Goal: Task Accomplishment & Management: Use online tool/utility

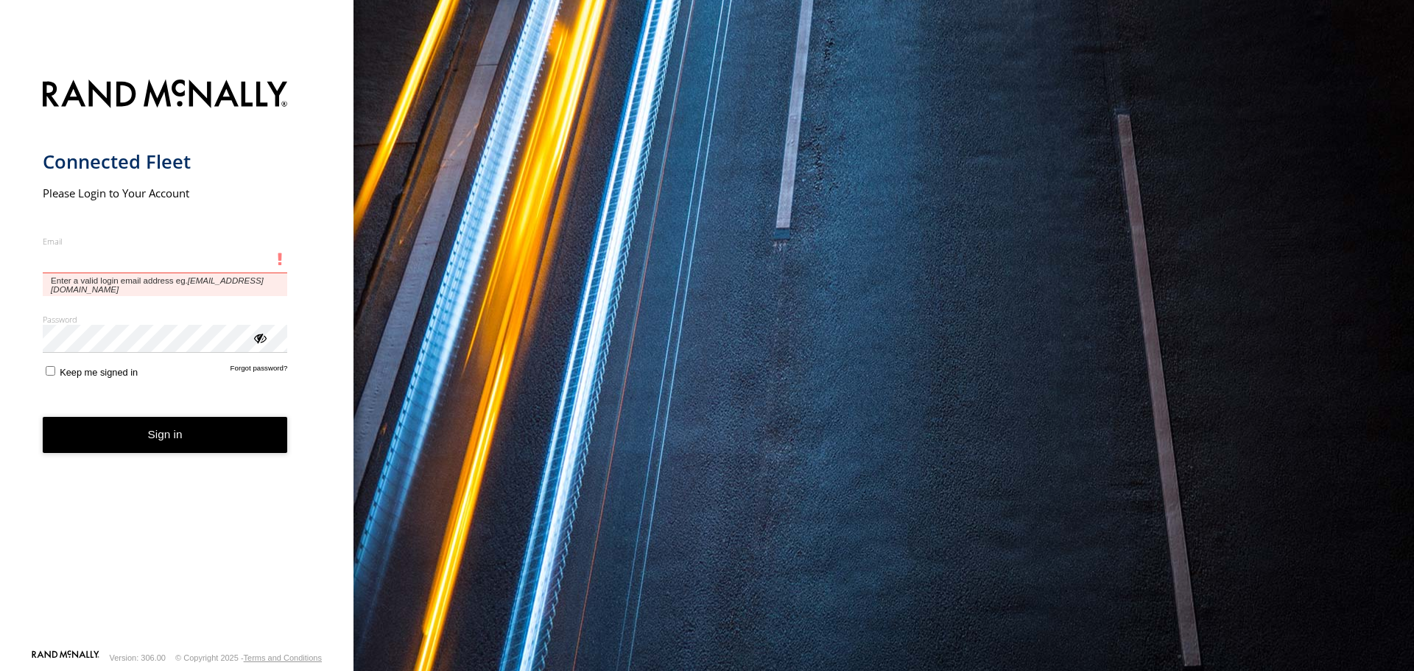
click at [155, 252] on input "Email" at bounding box center [165, 260] width 245 height 27
paste input "**********"
type input "**********"
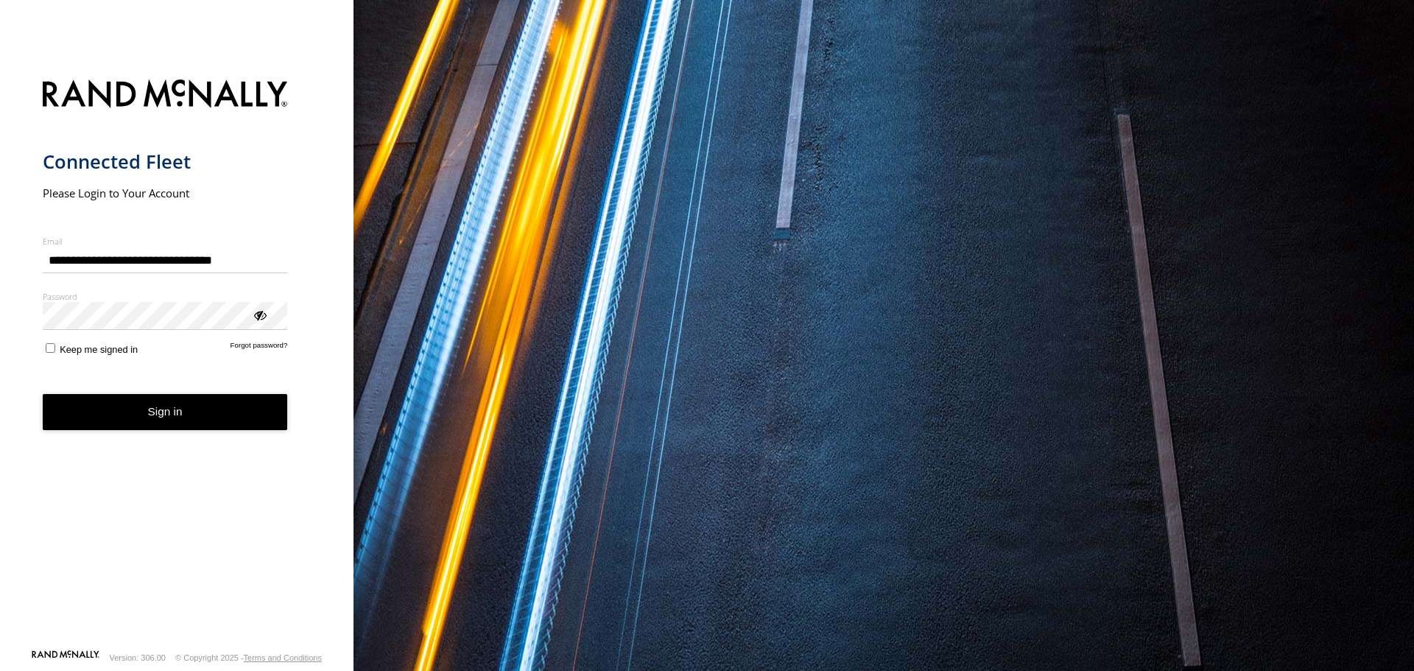
click at [221, 429] on button "Sign in" at bounding box center [165, 412] width 245 height 36
click at [221, 427] on button "Sign in" at bounding box center [165, 412] width 245 height 36
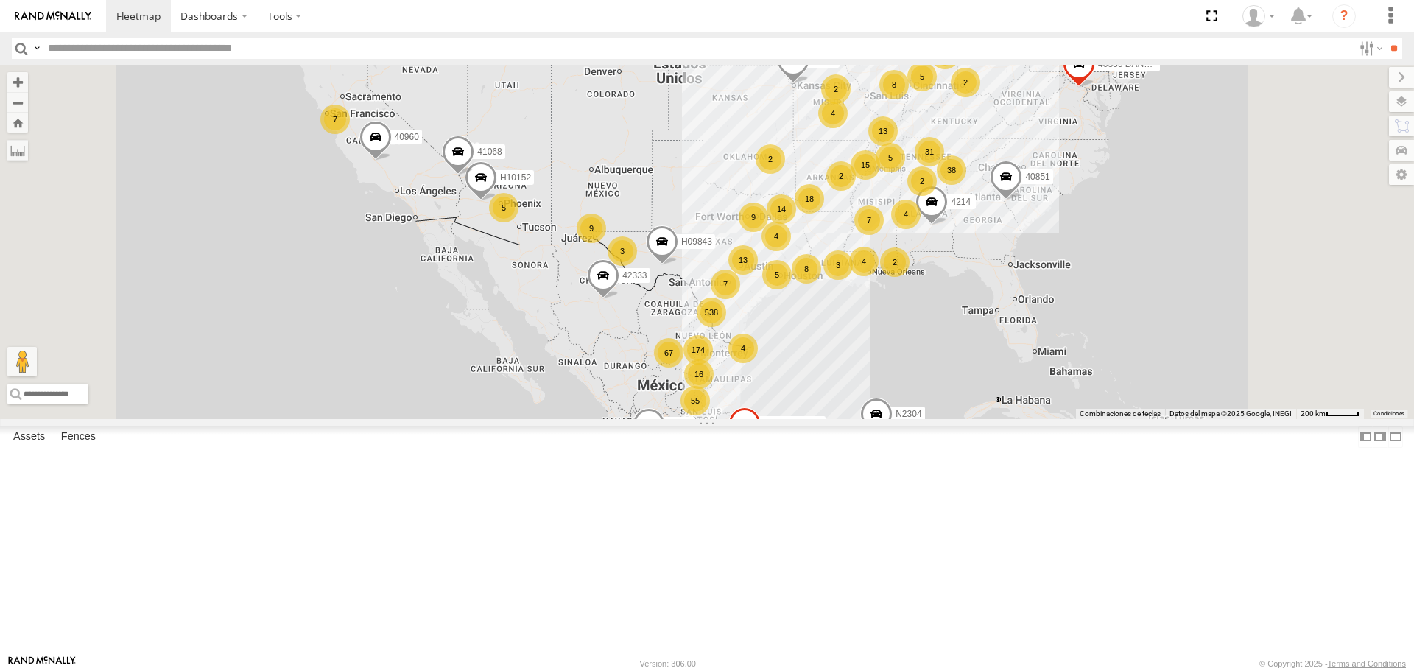
scroll to position [442, 0]
click at [0, 0] on div "40323" at bounding box center [0, 0] width 0 height 0
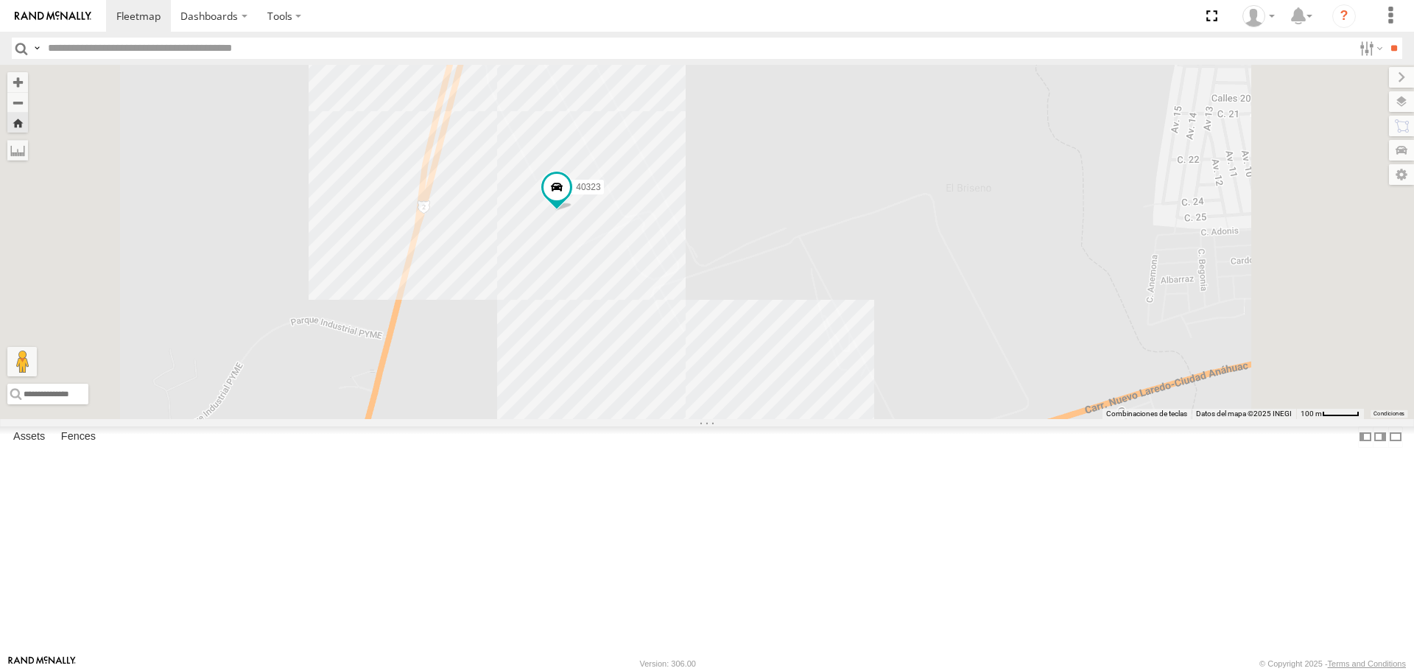
click at [0, 0] on div "All Assets" at bounding box center [0, 0] width 0 height 0
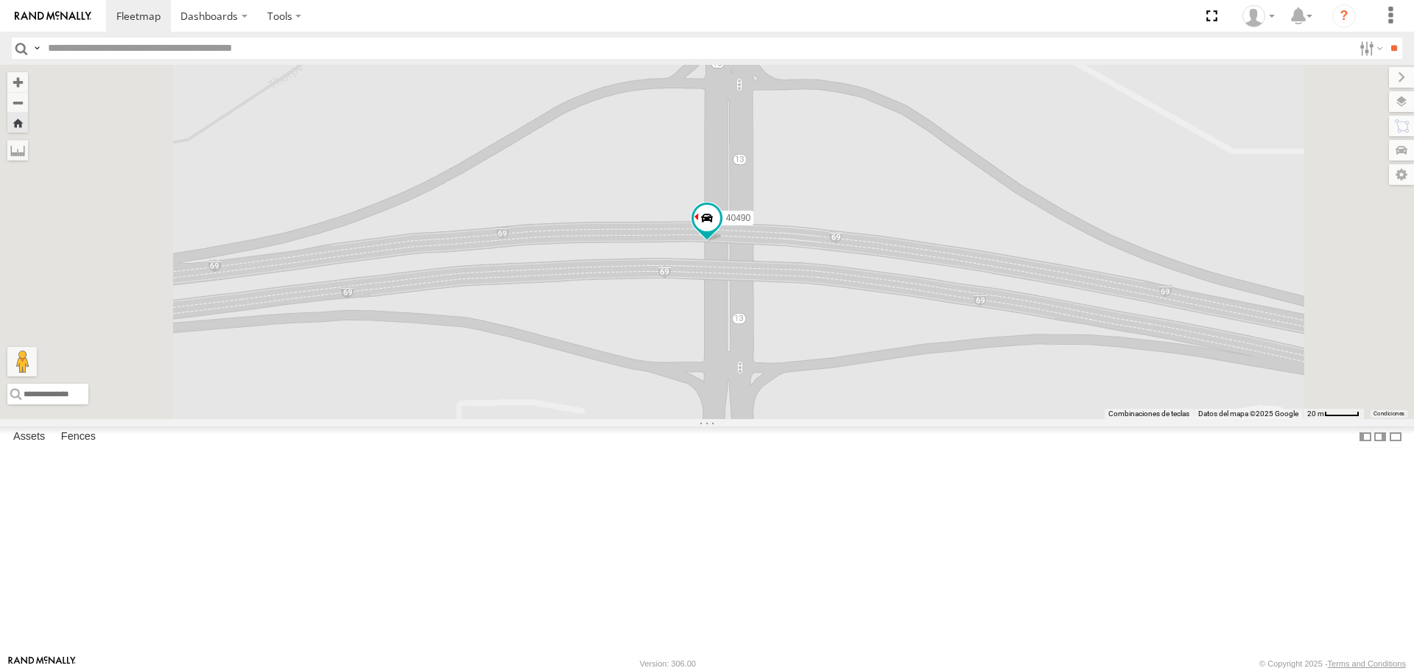
scroll to position [5596, 0]
click at [0, 0] on div at bounding box center [0, 0] width 0 height 0
click at [0, 0] on div "42318" at bounding box center [0, 0] width 0 height 0
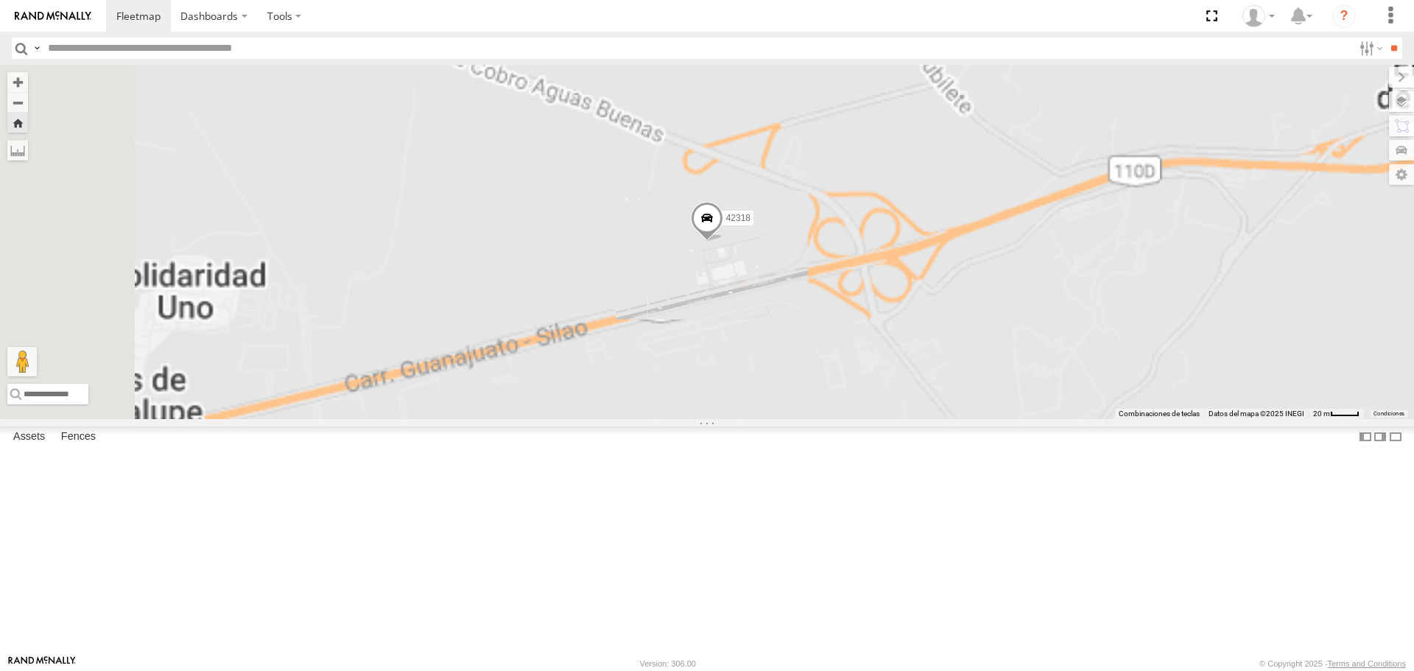
click at [0, 0] on span at bounding box center [0, 0] width 0 height 0
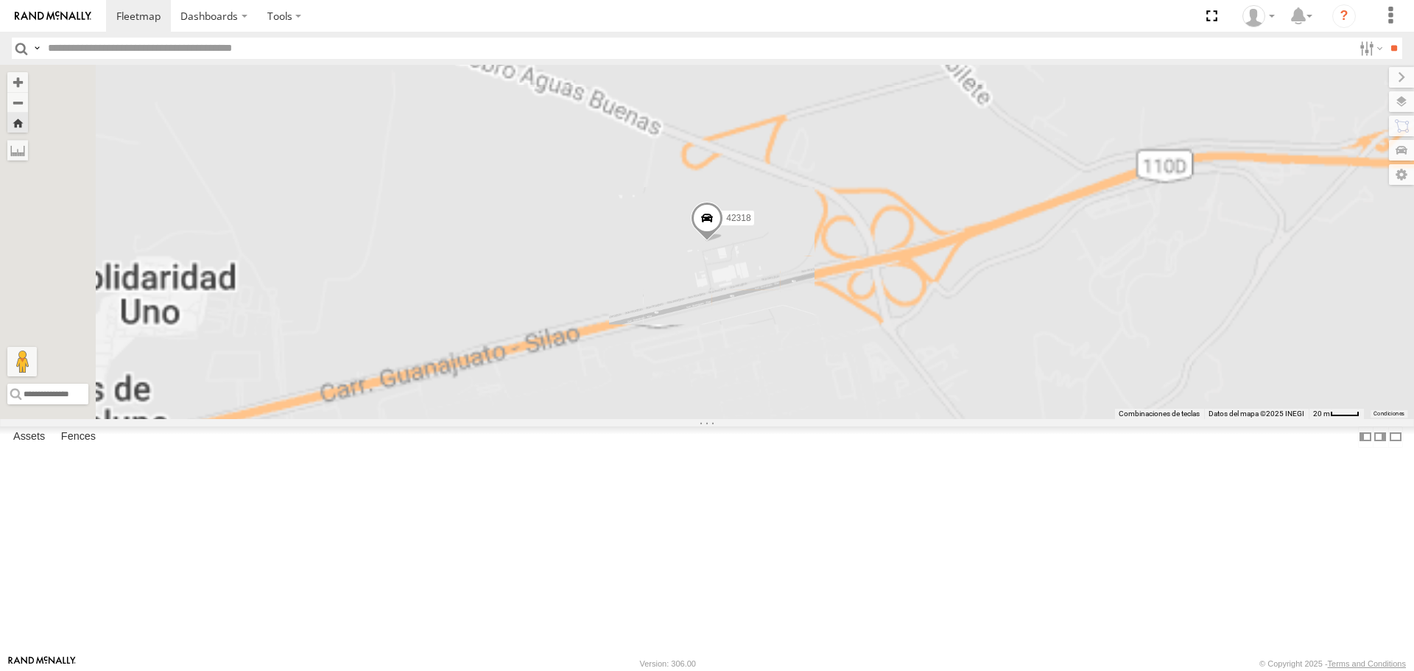
click at [0, 0] on span at bounding box center [0, 0] width 0 height 0
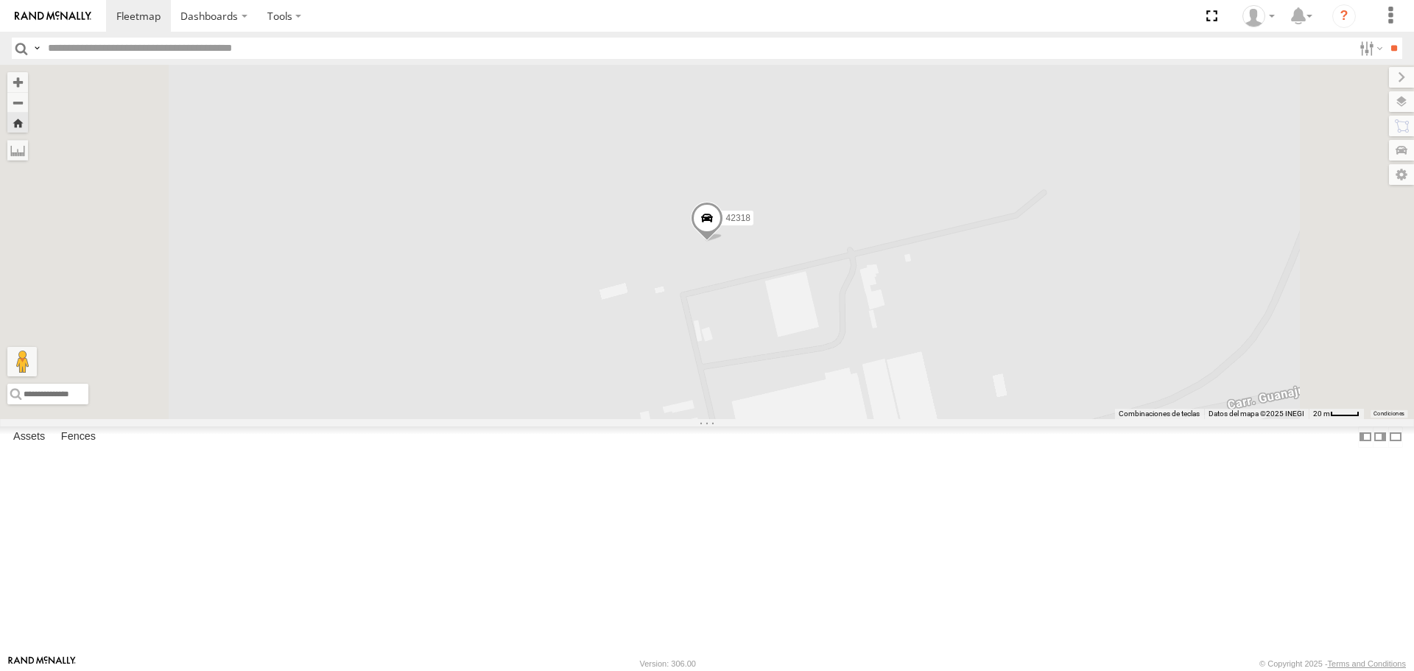
scroll to position [6996, 0]
click at [0, 0] on span at bounding box center [0, 0] width 0 height 0
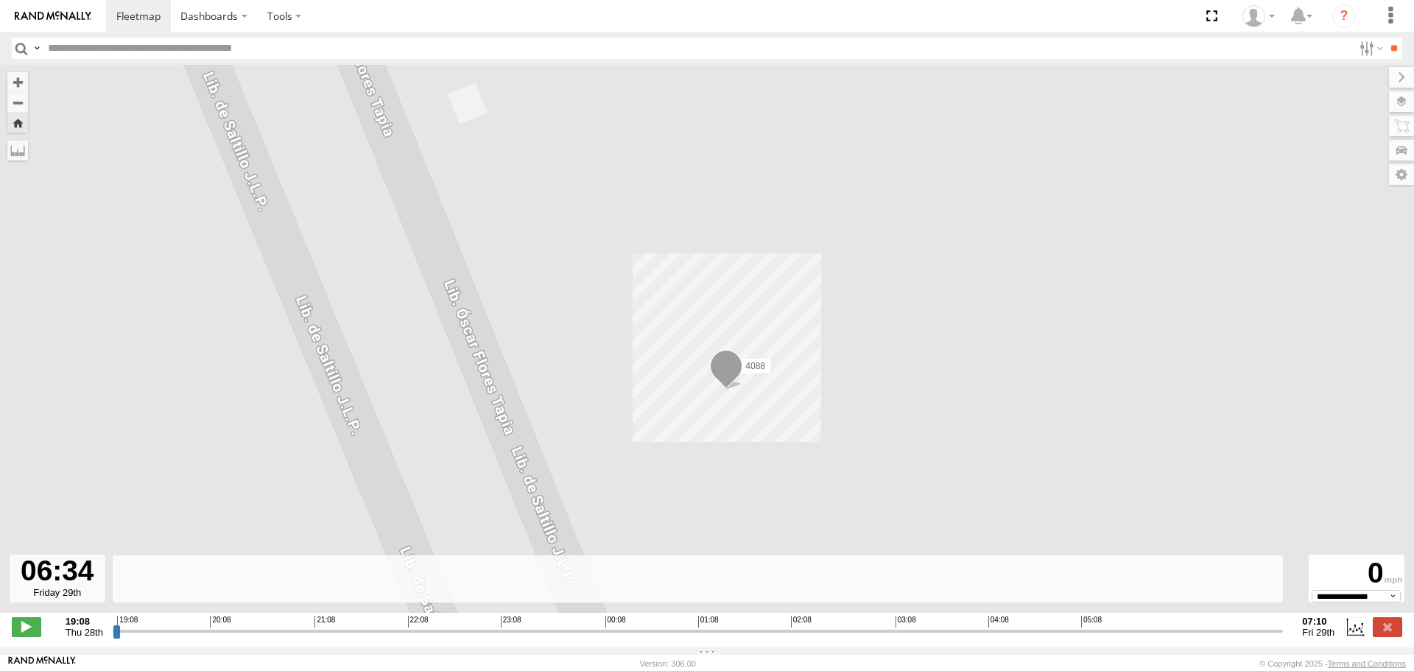
drag, startPoint x: 122, startPoint y: 635, endPoint x: 1220, endPoint y: 673, distance: 1098.6
type input "**********"
click at [1220, 638] on input "range" at bounding box center [698, 631] width 1171 height 14
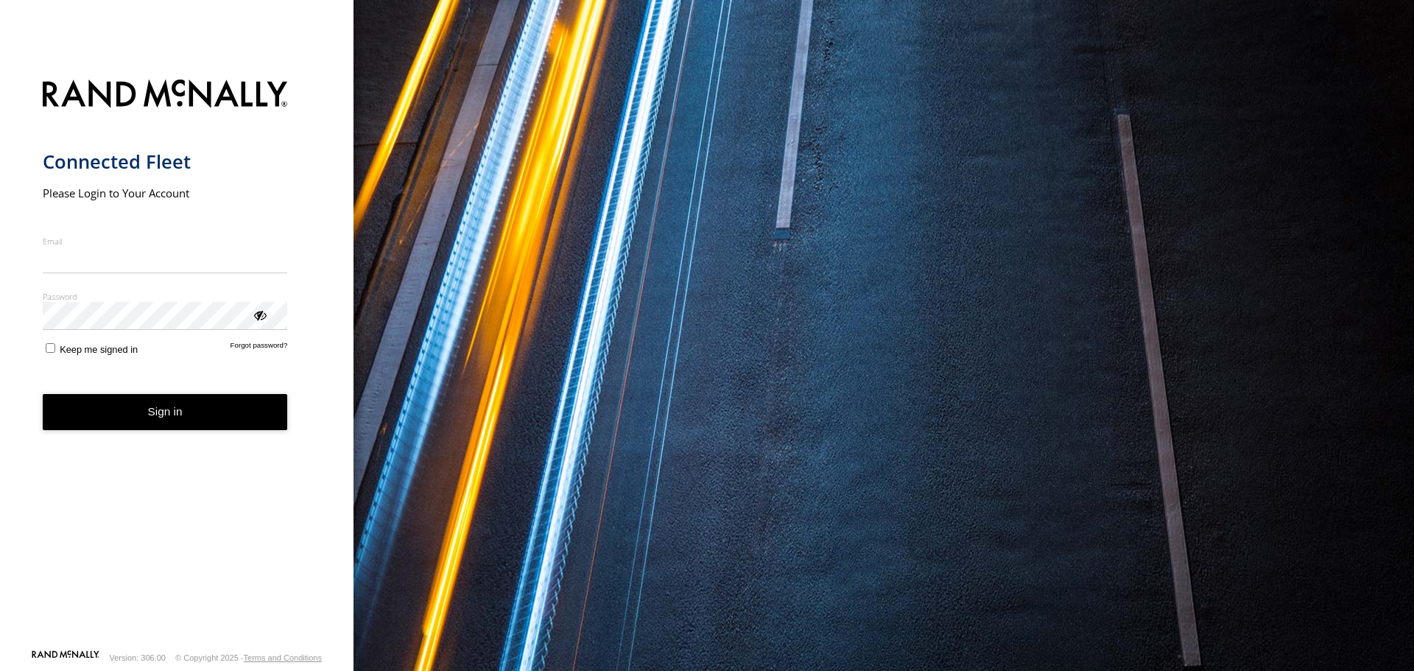
type input "**********"
click at [167, 413] on button "Sign in" at bounding box center [165, 412] width 245 height 36
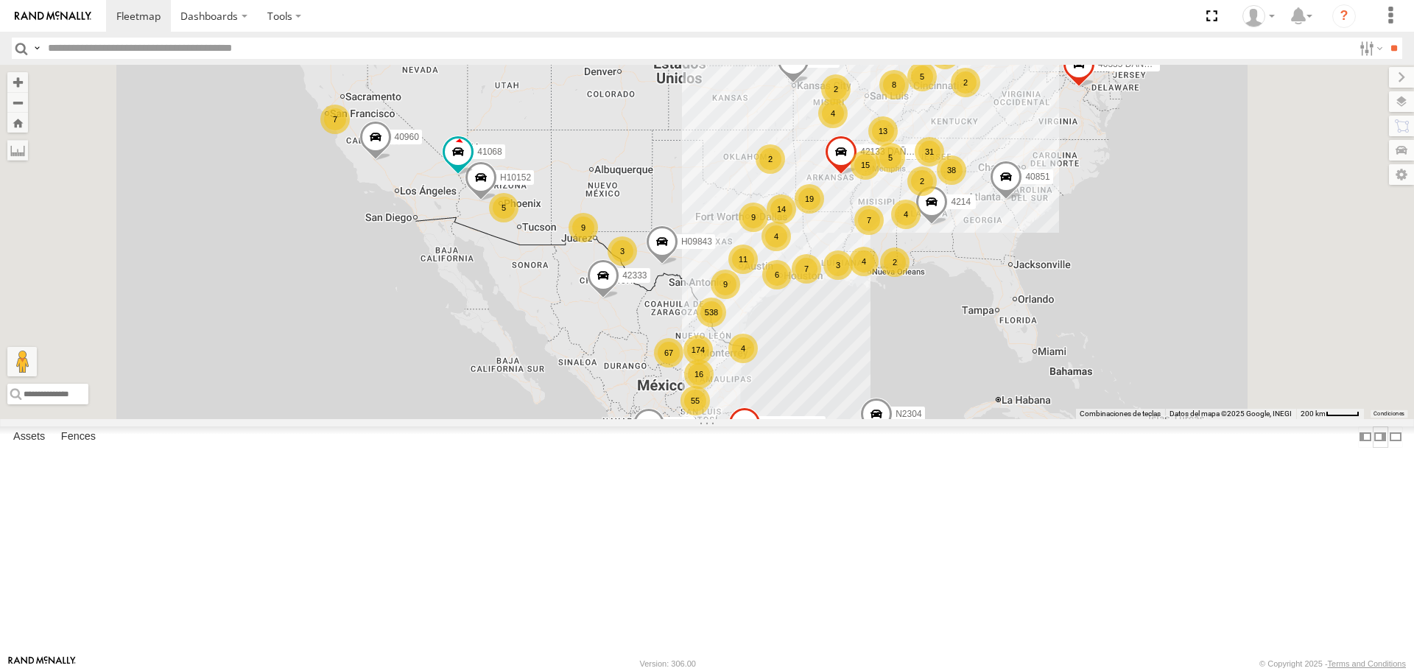
scroll to position [4405, 0]
click at [1373, 448] on label at bounding box center [1380, 436] width 15 height 21
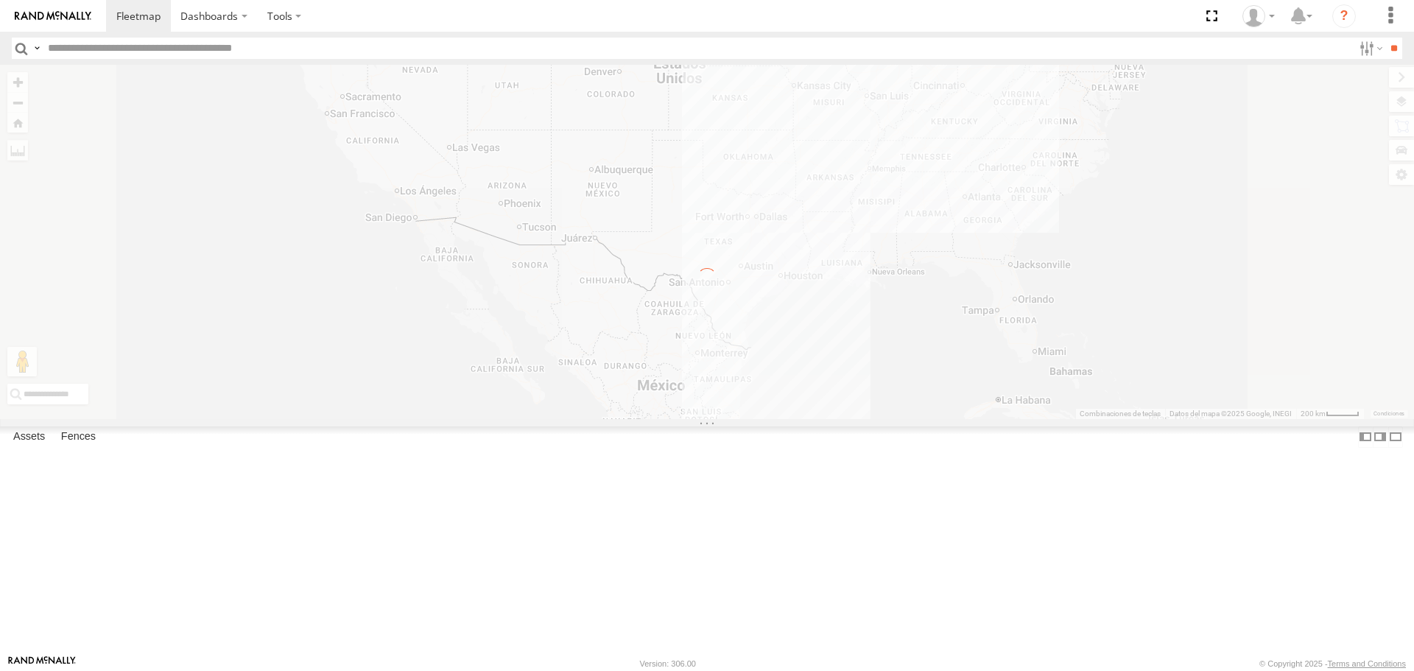
scroll to position [0, 0]
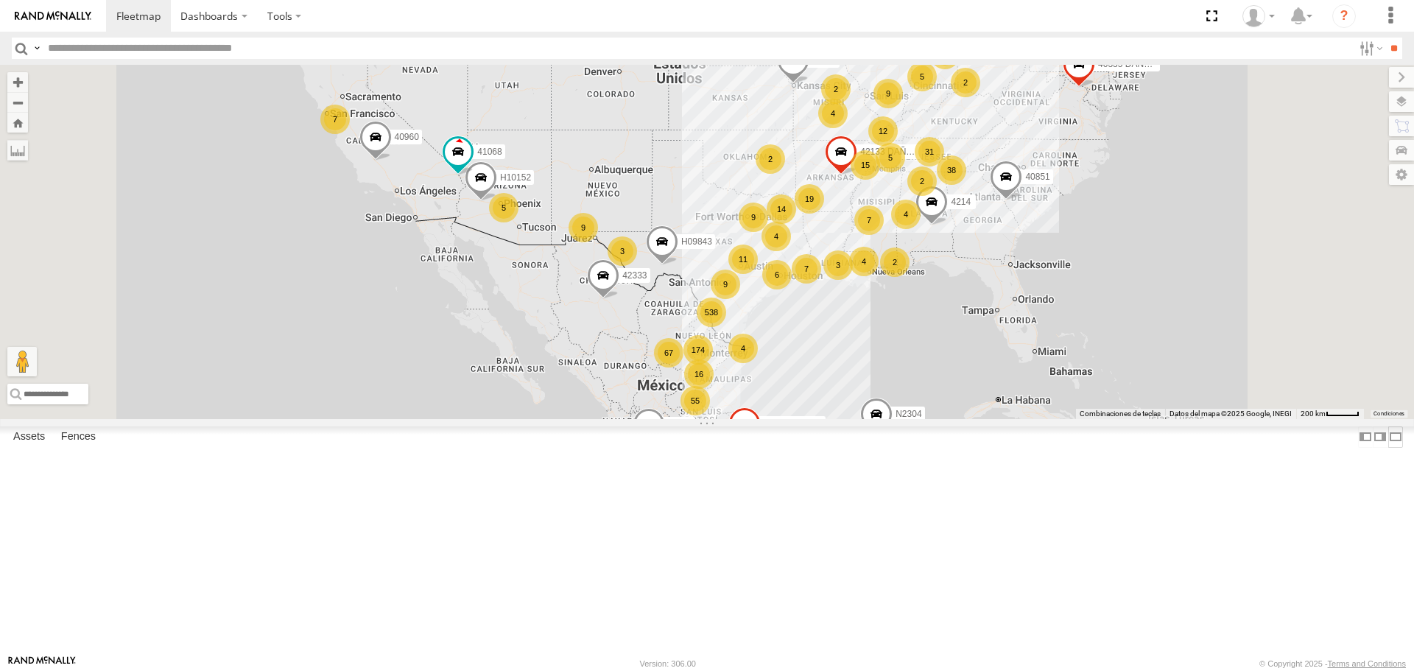
click at [1396, 448] on label at bounding box center [1395, 436] width 15 height 21
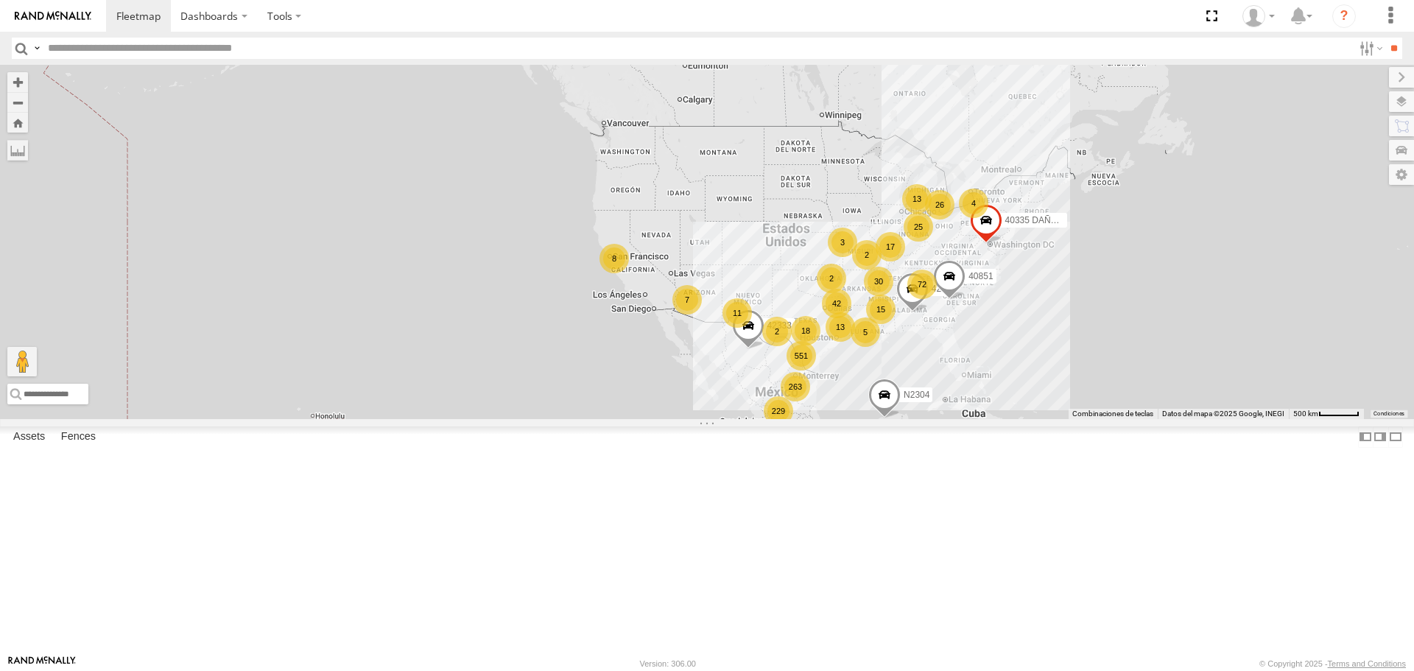
click at [1398, 54] on div "Search Query Asset ID Asset Label Registration Manufacturer Model VIN" at bounding box center [707, 48] width 1390 height 21
click at [0, 0] on label at bounding box center [0, 0] width 0 height 0
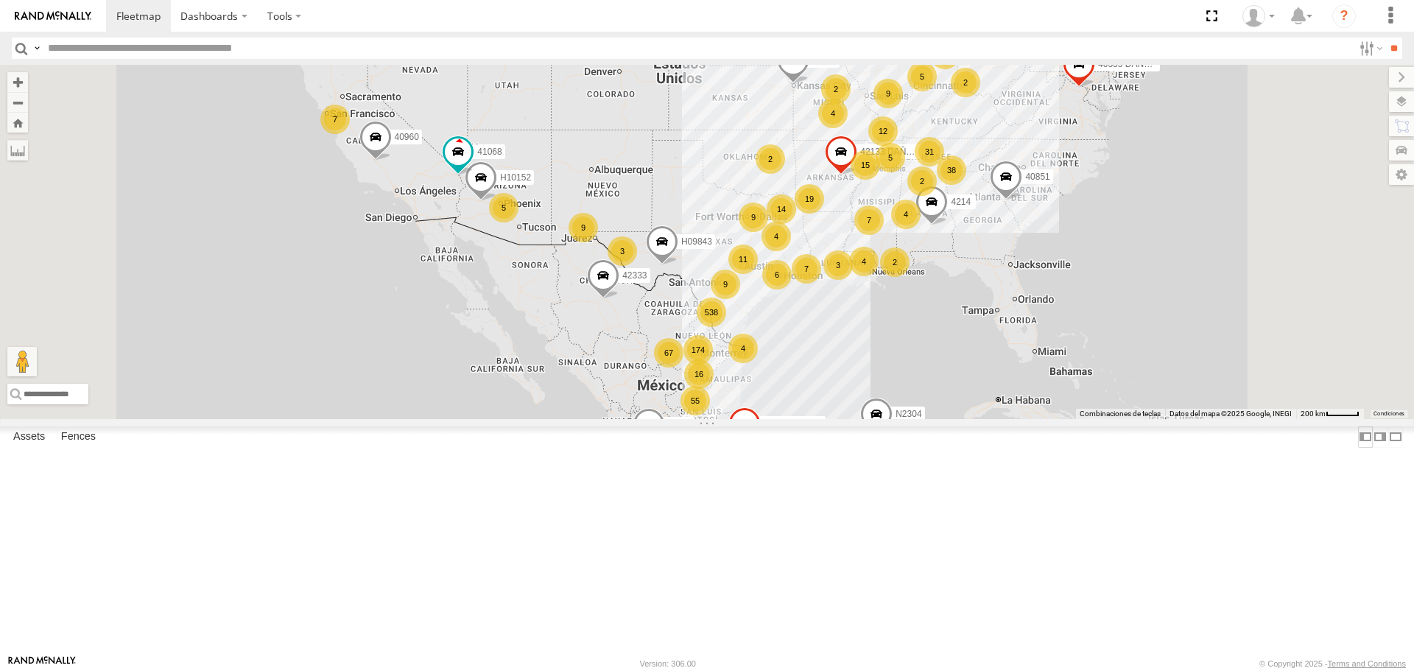
click at [1370, 448] on label at bounding box center [1365, 436] width 15 height 21
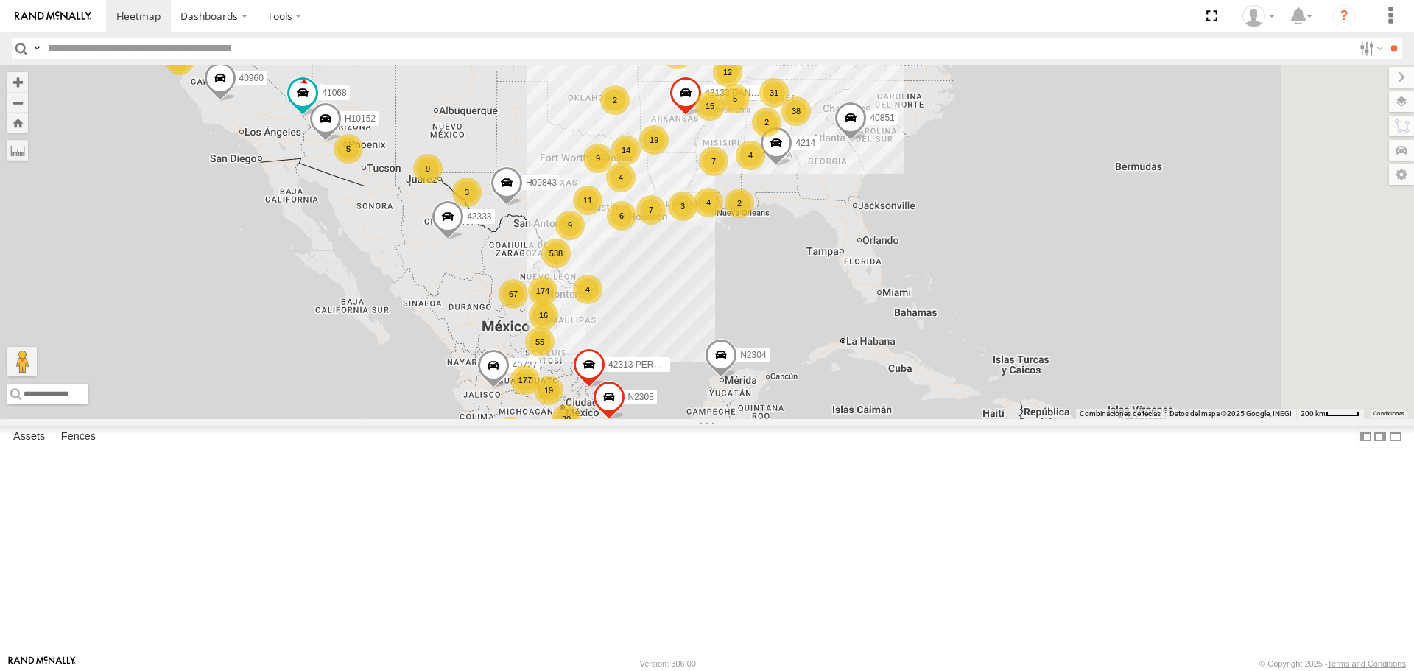
drag, startPoint x: 1111, startPoint y: 515, endPoint x: 936, endPoint y: 451, distance: 186.9
click at [936, 418] on div "H10152 42237 H09843 42313 PERDIDO 41068 42133 DAÑADO 40773 4214 42333 40851 N23…" at bounding box center [707, 241] width 1414 height 353
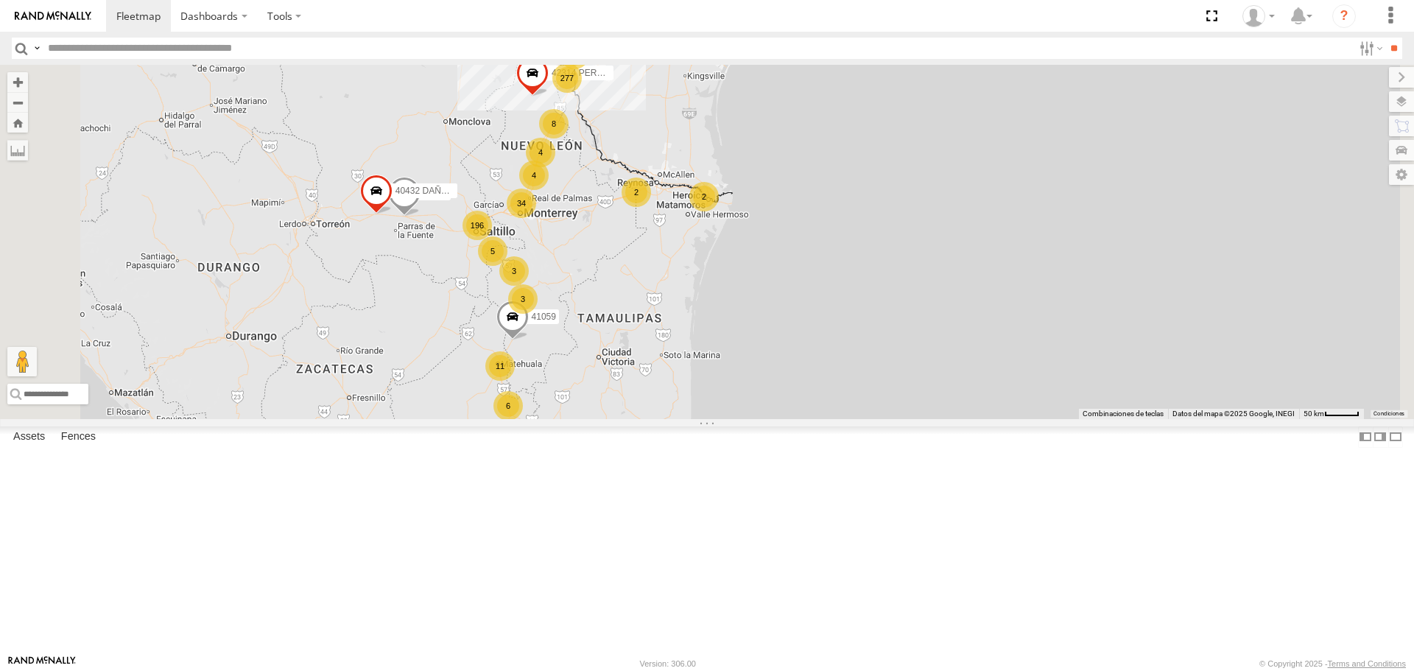
drag, startPoint x: 732, startPoint y: 470, endPoint x: 786, endPoint y: 465, distance: 54.7
click at [786, 418] on div "H10152 42237 H09843 42313 PERDIDO 41068 42133 DAÑADO 40773 4214 42333 40851 N23…" at bounding box center [707, 241] width 1414 height 353
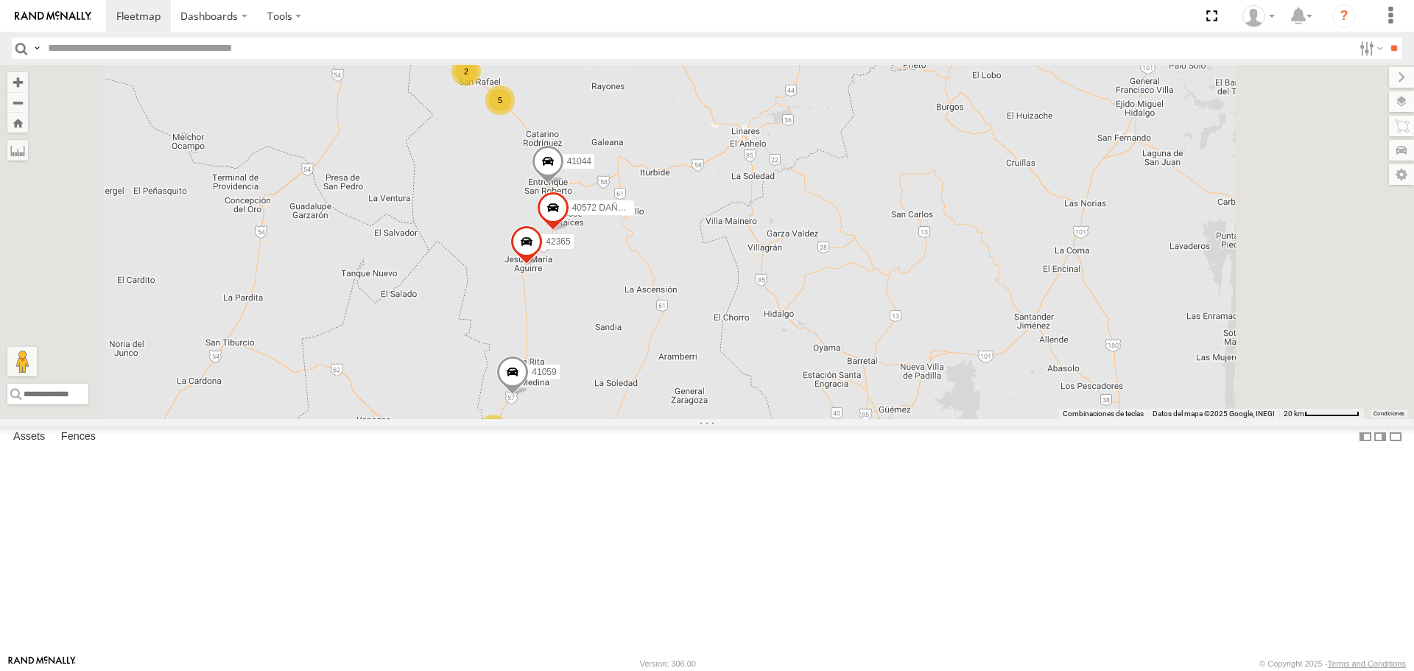
drag, startPoint x: 792, startPoint y: 347, endPoint x: 796, endPoint y: 383, distance: 36.3
click at [796, 383] on div "H10152 42237 H09843 42313 PERDIDO 41068 42133 DAÑADO 40773 4214 42333 40851 N23…" at bounding box center [707, 241] width 1414 height 353
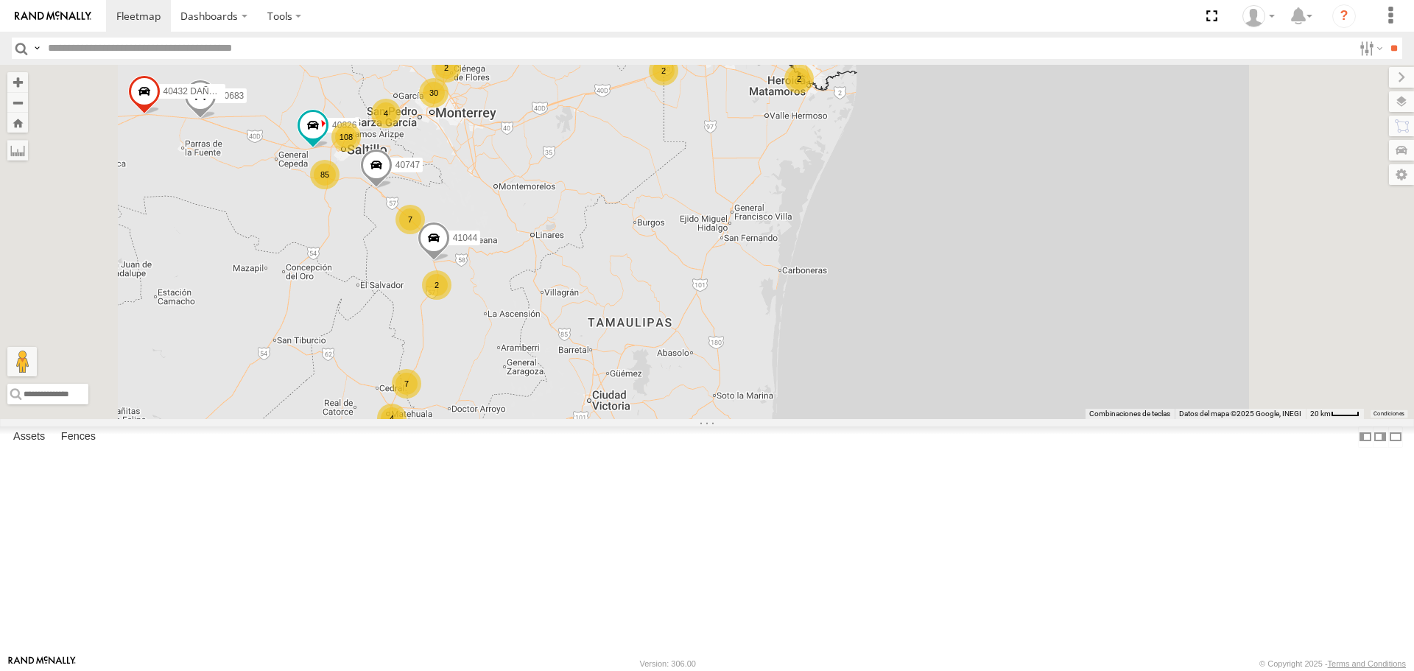
drag, startPoint x: 566, startPoint y: 320, endPoint x: 548, endPoint y: 448, distance: 130.1
click at [546, 418] on div "H10152 42237 H09843 42313 PERDIDO 41068 42133 DAÑADO 40773 4214 42333 40851 N23…" at bounding box center [707, 241] width 1414 height 353
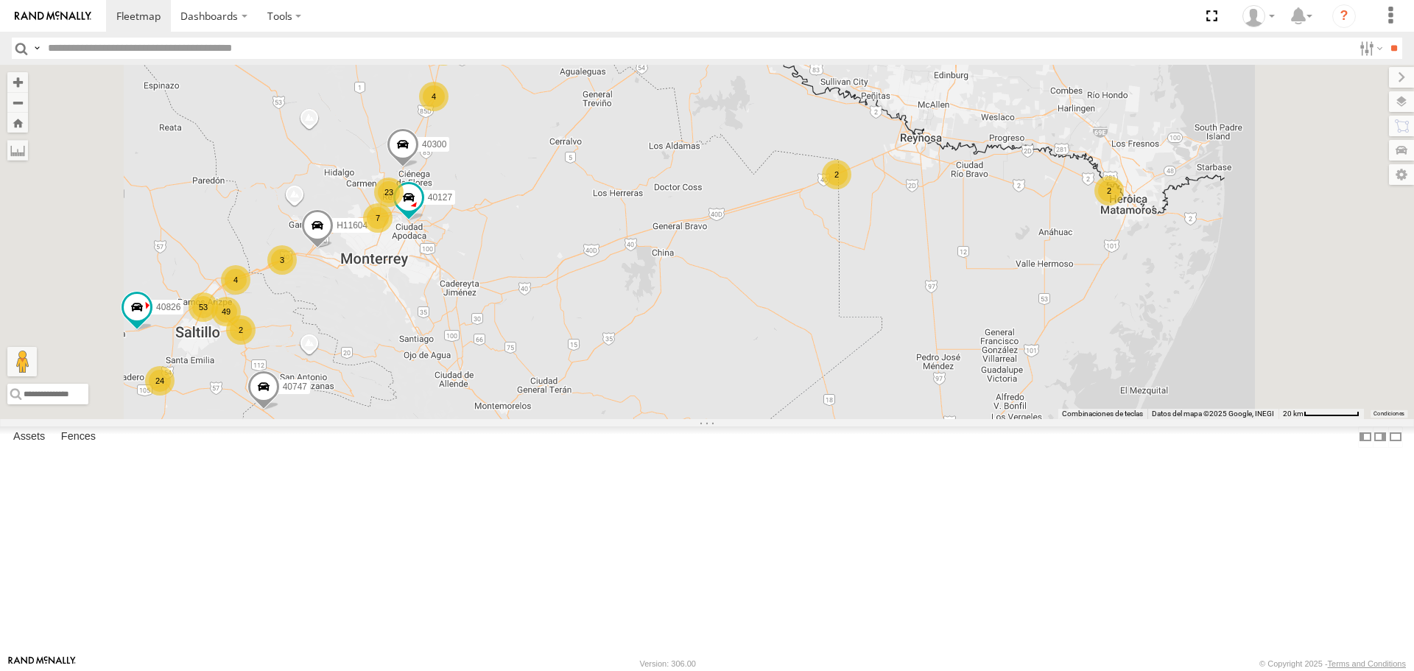
drag, startPoint x: 617, startPoint y: 310, endPoint x: 614, endPoint y: 391, distance: 81.1
click at [614, 391] on div "H10152 42237 H09843 42313 PERDIDO 41068 42133 DAÑADO 40773 4214 42333 40851 N23…" at bounding box center [707, 241] width 1414 height 353
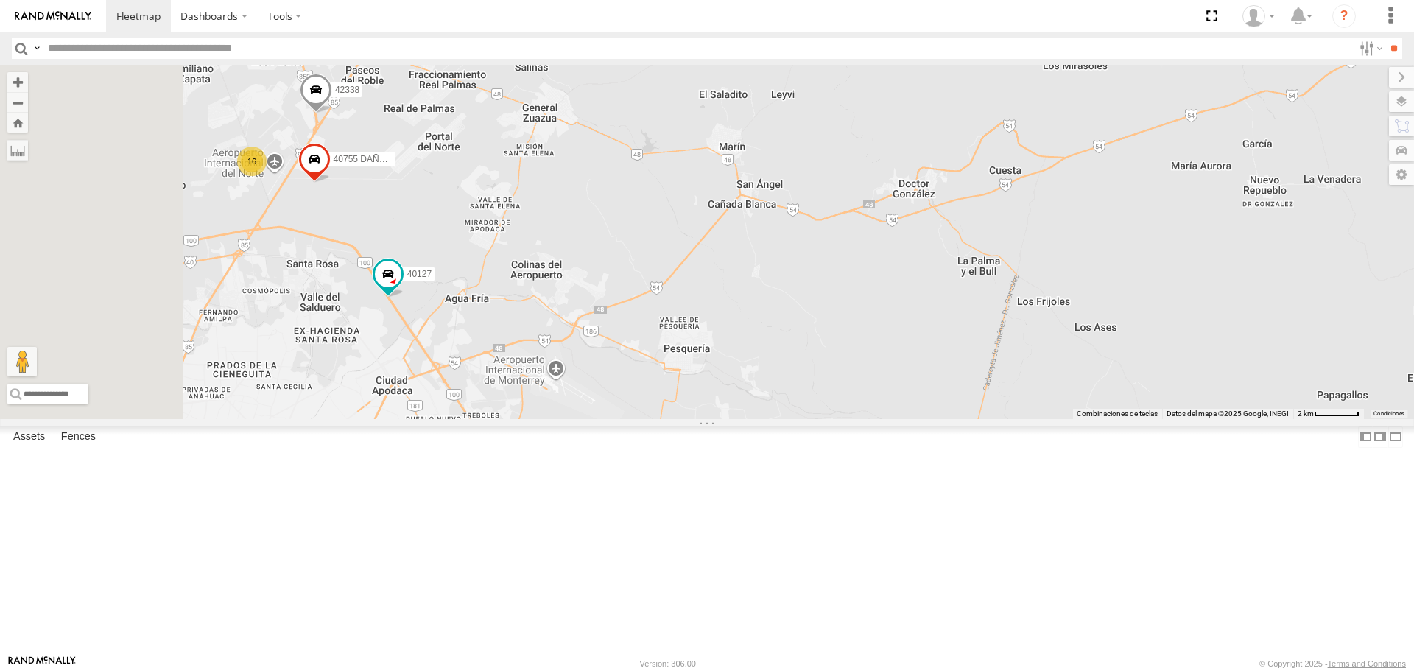
drag, startPoint x: 576, startPoint y: 320, endPoint x: 664, endPoint y: 414, distance: 128.7
click at [664, 414] on div "H10152 42237 H09843 42313 PERDIDO 41068 42133 DAÑADO 40773 4214 42333 40851 N23…" at bounding box center [707, 241] width 1414 height 353
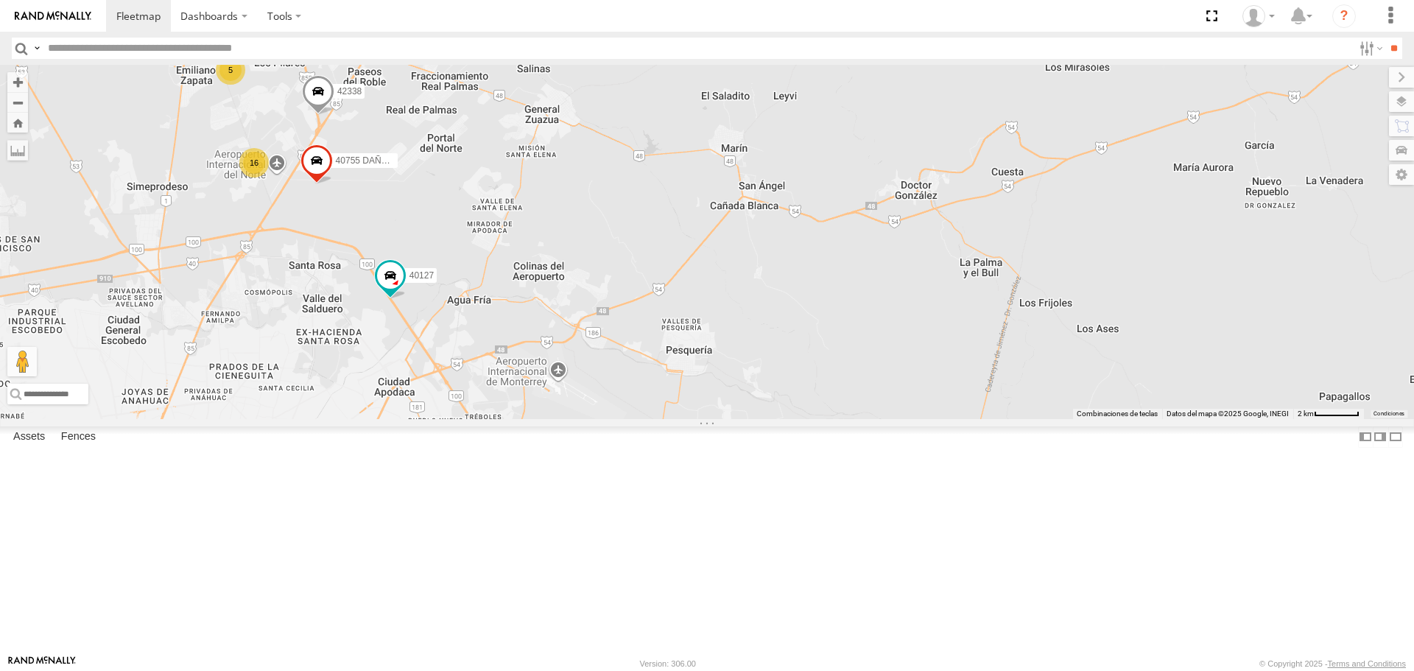
drag, startPoint x: 534, startPoint y: 428, endPoint x: 853, endPoint y: 370, distance: 324.8
click at [848, 373] on div "H10152 42237 H09843 42313 PERDIDO 41068 42133 DAÑADO 40773 4214 42333 40851 N23…" at bounding box center [707, 241] width 1414 height 353
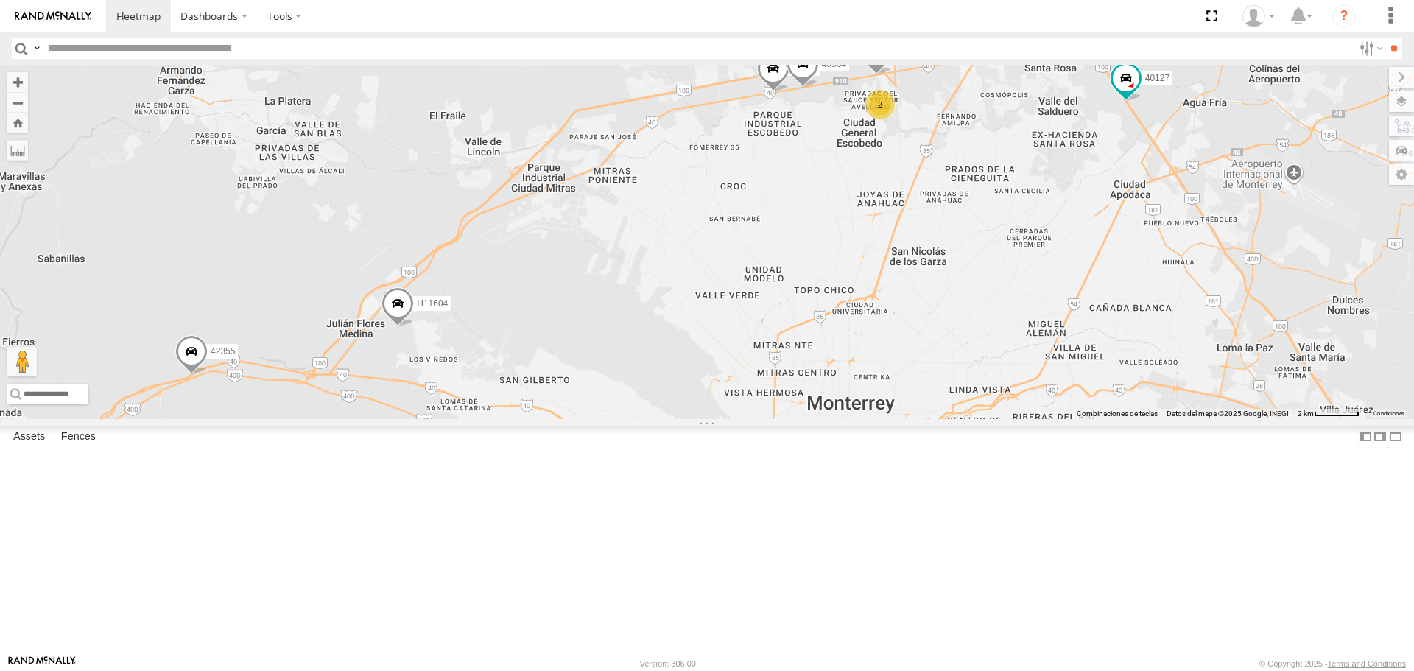
drag, startPoint x: 876, startPoint y: 417, endPoint x: 787, endPoint y: 256, distance: 183.9
click at [789, 258] on div "H10152 42237 H09843 42313 PERDIDO 41068 42133 DAÑADO 40773 4214 42333 40851 N23…" at bounding box center [707, 241] width 1414 height 353
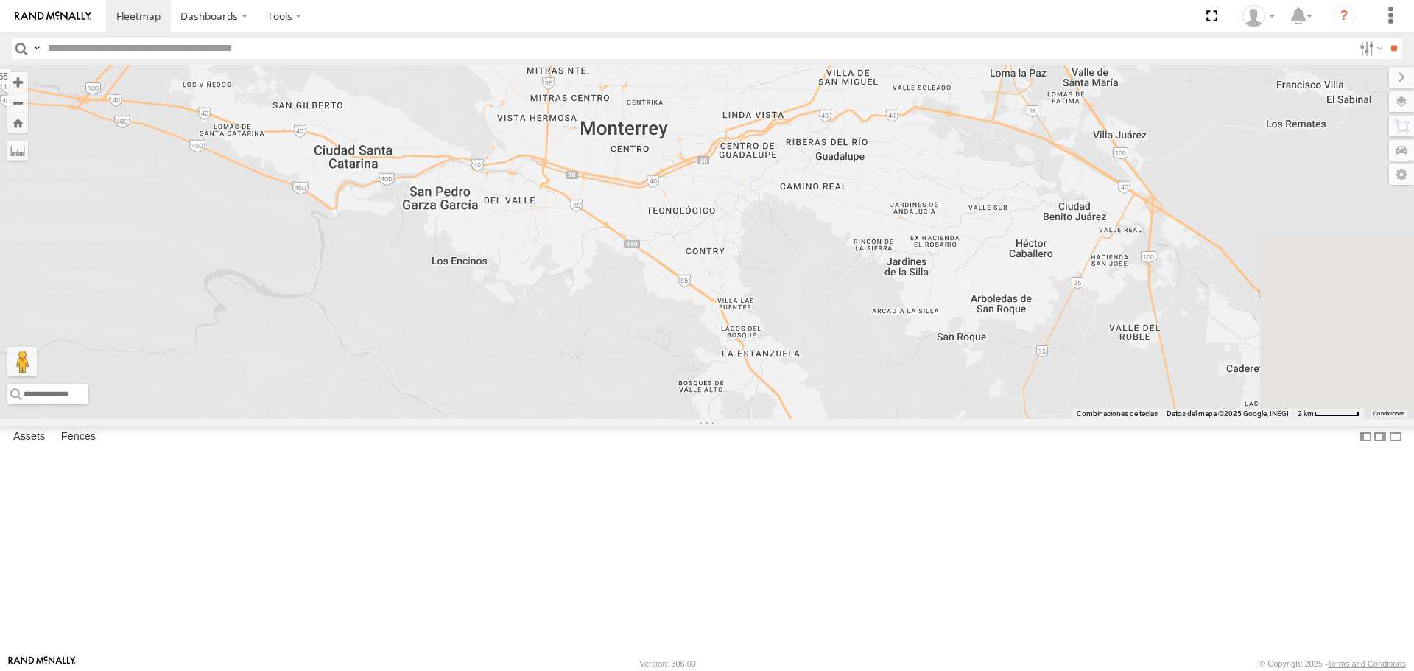
drag, startPoint x: 644, startPoint y: 302, endPoint x: 524, endPoint y: 240, distance: 135.7
click at [524, 240] on div "H10152 42237 H09843 42313 PERDIDO 41068 42133 DAÑADO 40773 4214 42333 40851 N23…" at bounding box center [707, 241] width 1414 height 353
